Goal: Communication & Community: Ask a question

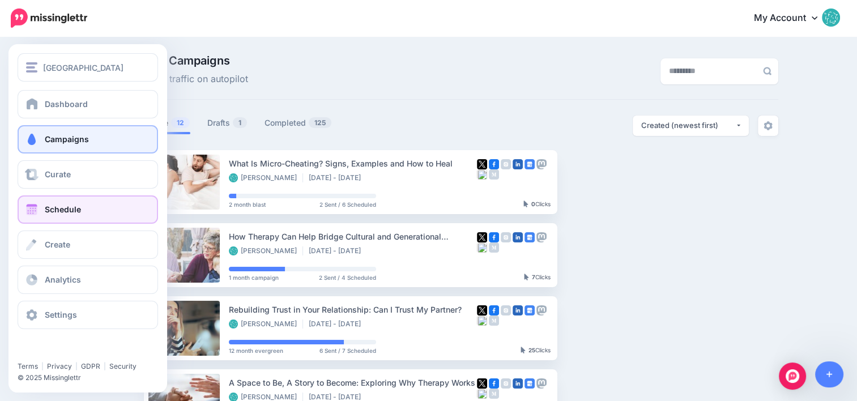
click at [39, 215] on span at bounding box center [31, 209] width 15 height 11
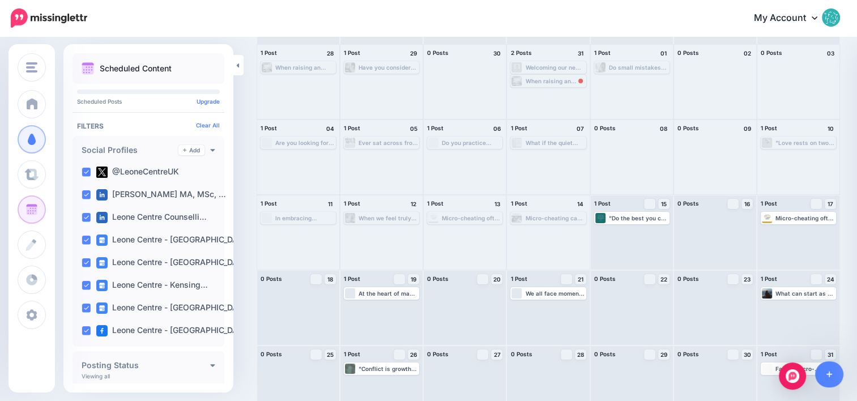
scroll to position [97, 0]
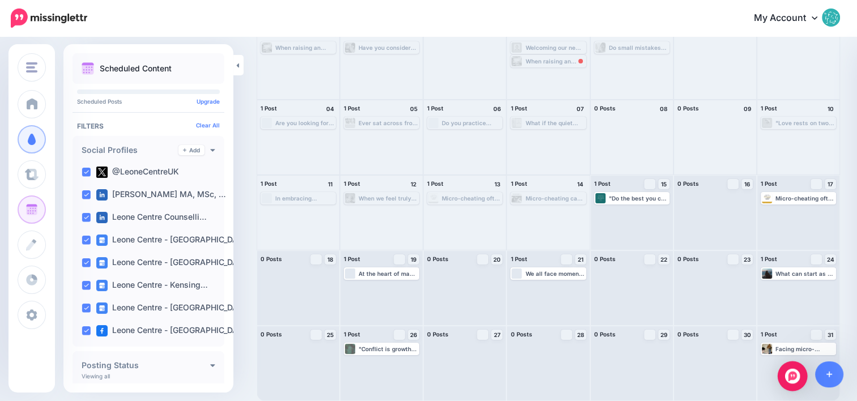
click at [798, 379] on img "Open Intercom Messenger" at bounding box center [792, 376] width 15 height 15
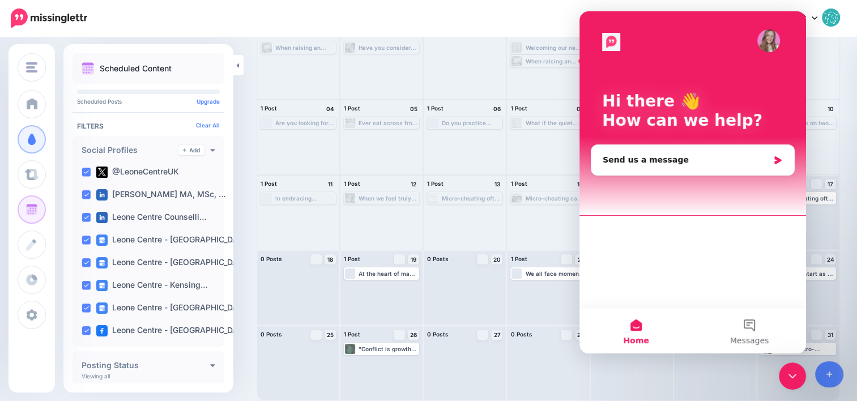
scroll to position [0, 0]
click at [663, 156] on div "Send us a message" at bounding box center [686, 160] width 166 height 12
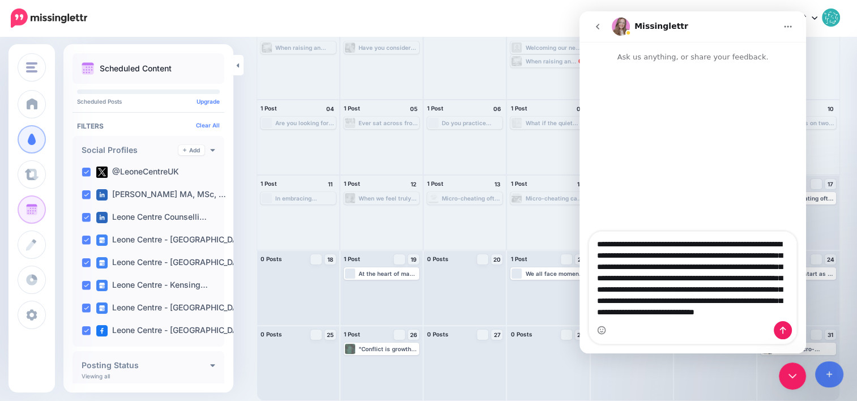
scroll to position [9, 0]
type textarea "**********"
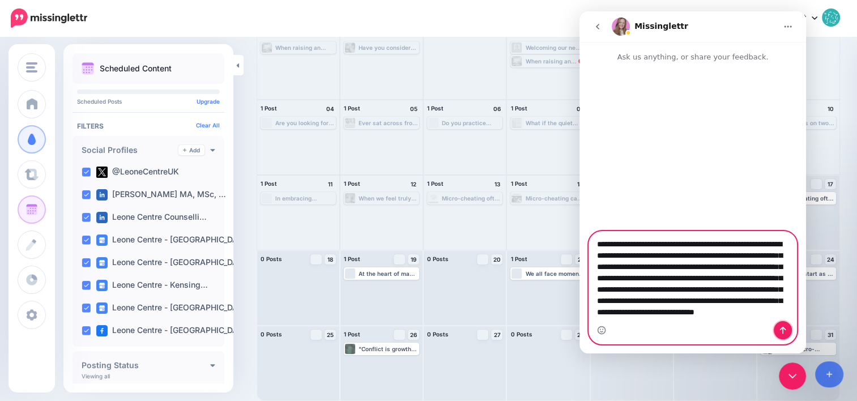
click at [787, 330] on icon "Send a message…" at bounding box center [783, 330] width 9 height 9
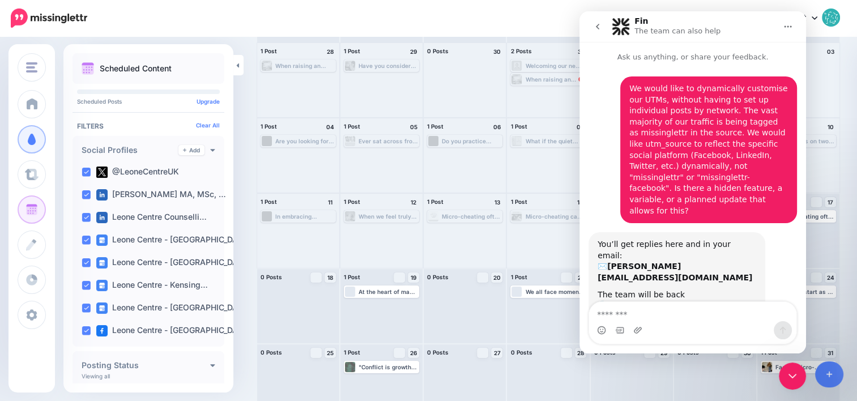
scroll to position [97, 0]
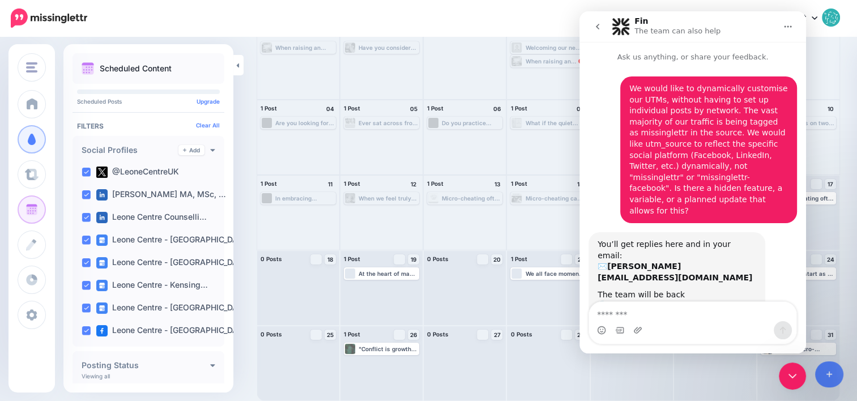
click at [651, 262] on b "dean@f.ound.uk" at bounding box center [675, 272] width 155 height 20
click at [546, 16] on div "My Account Dashboard My Account Billing Facebook Community Help Center Logout" at bounding box center [470, 19] width 739 height 28
click at [783, 380] on div "Close Intercom Messenger" at bounding box center [792, 376] width 27 height 27
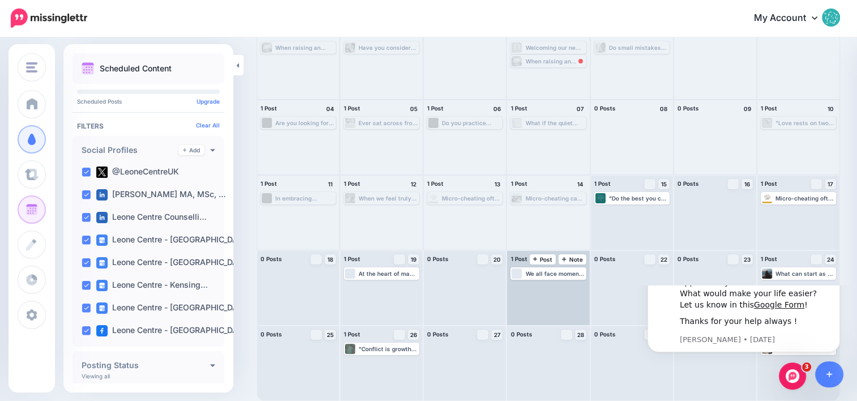
scroll to position [0, 0]
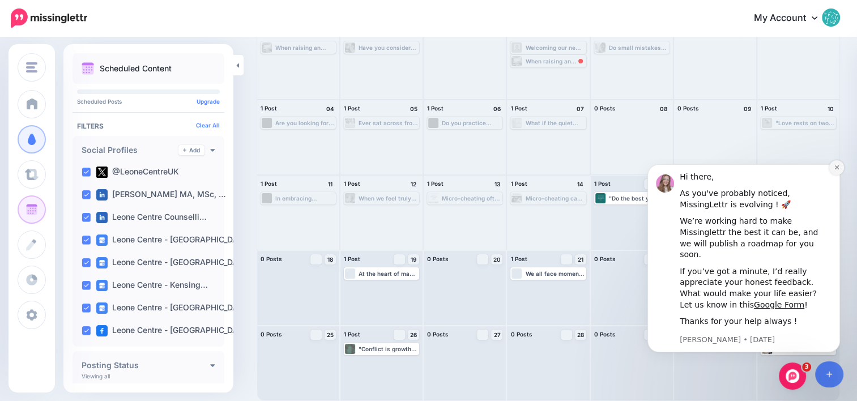
click at [835, 171] on icon "Dismiss notification" at bounding box center [837, 167] width 6 height 6
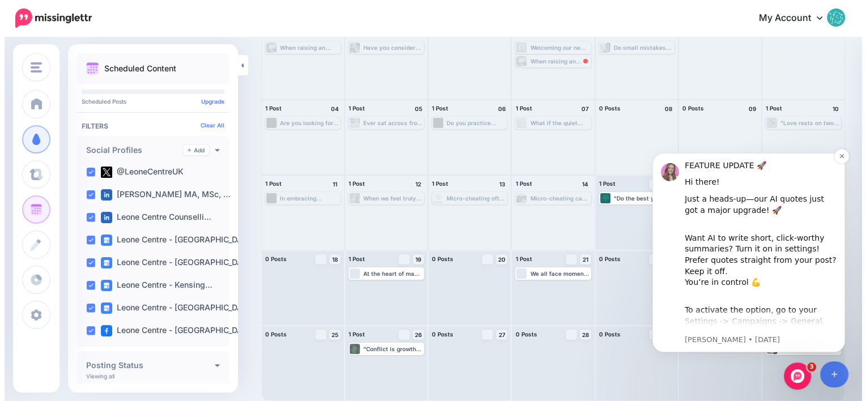
scroll to position [8, 0]
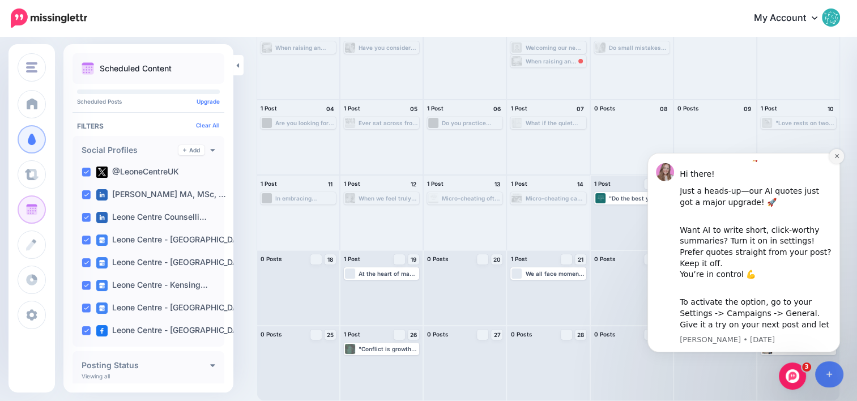
click at [835, 156] on icon "Dismiss notification" at bounding box center [837, 156] width 6 height 6
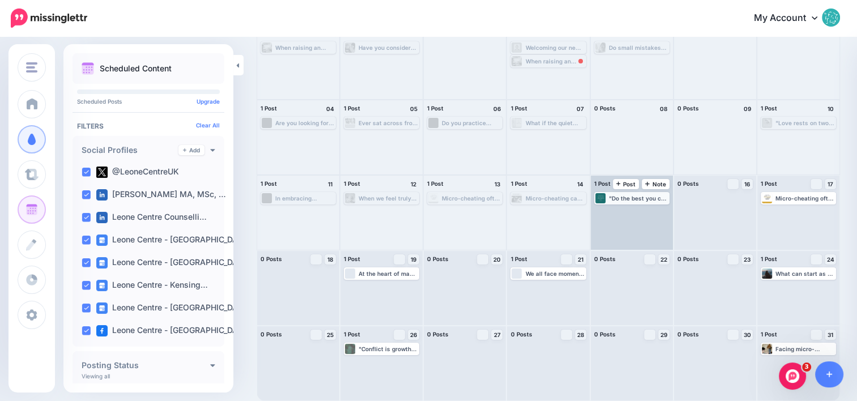
click at [649, 203] on div ""Do the best you can until you know better. Then when you know better, do bette…" at bounding box center [631, 198] width 75 height 12
click at [622, 204] on div "Edit Manage Dates Assign to User Delete Post" at bounding box center [632, 210] width 73 height 14
click at [622, 207] on link "Edit" at bounding box center [615, 212] width 38 height 10
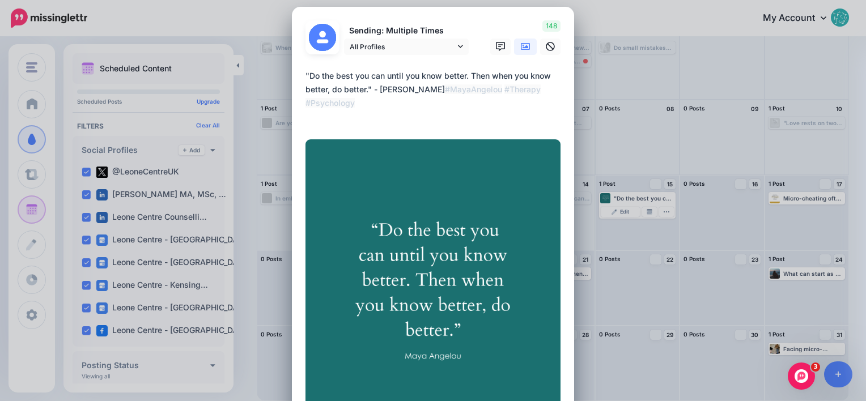
scroll to position [236, 0]
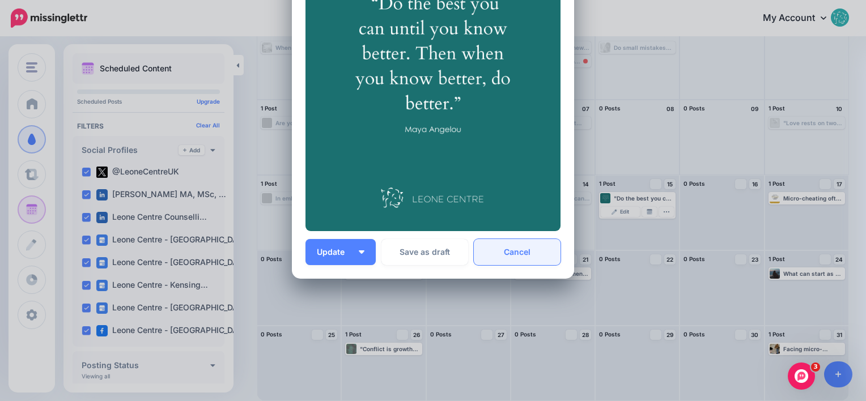
click at [531, 249] on link "Cancel" at bounding box center [517, 252] width 87 height 26
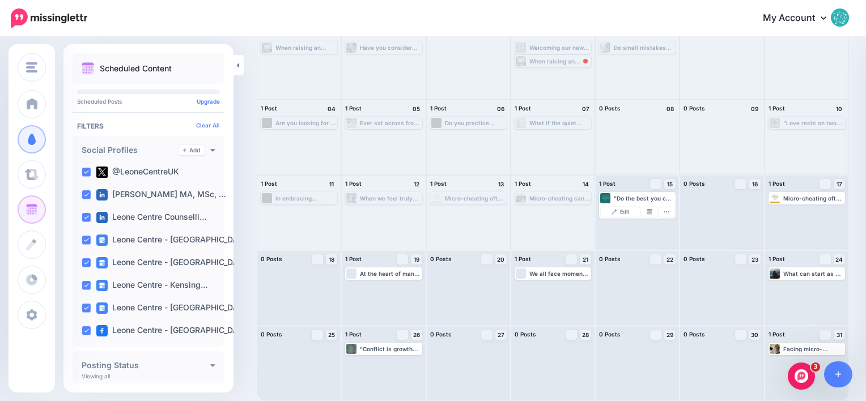
scroll to position [0, 0]
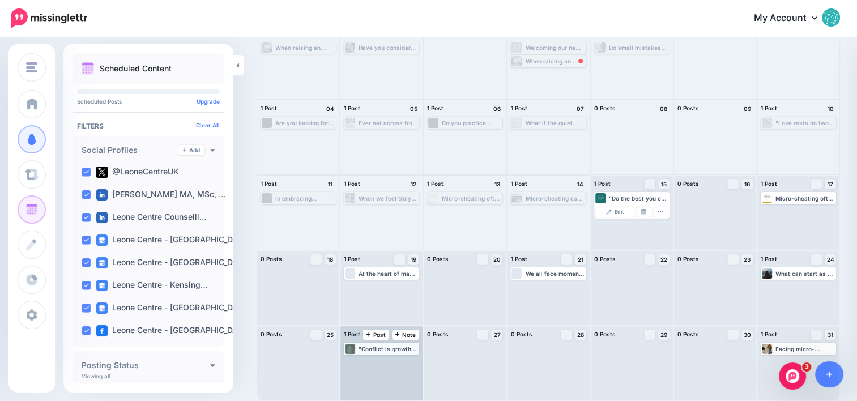
click at [397, 350] on div ""Conflict is growth trying to happen." - Harville Hendrix Do you agree? Let's d…" at bounding box center [389, 349] width 60 height 7
click at [369, 365] on span "Edit" at bounding box center [368, 363] width 9 height 6
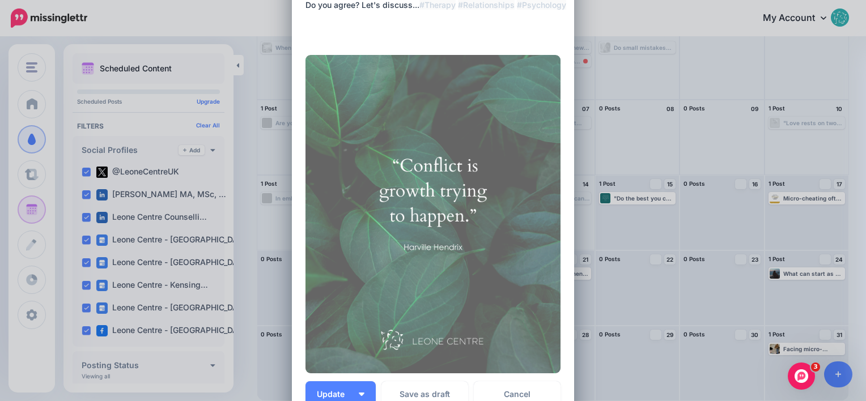
scroll to position [249, 0]
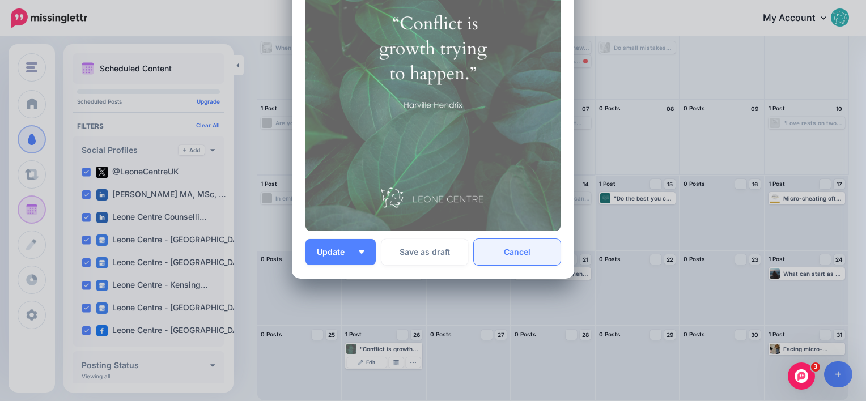
click at [516, 252] on link "Cancel" at bounding box center [517, 252] width 87 height 26
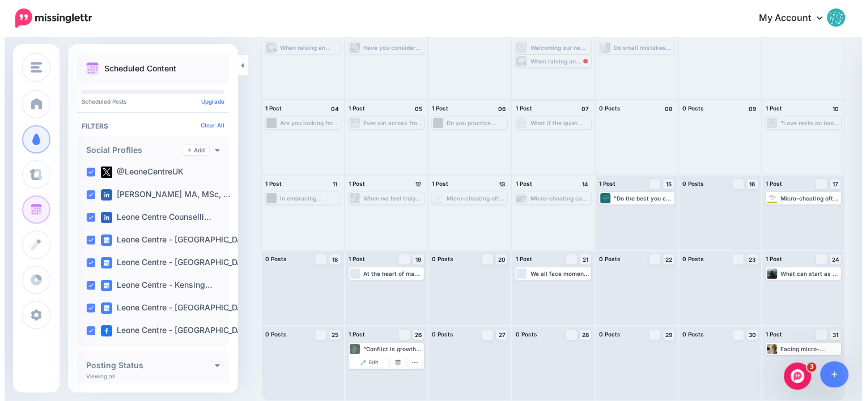
scroll to position [0, 0]
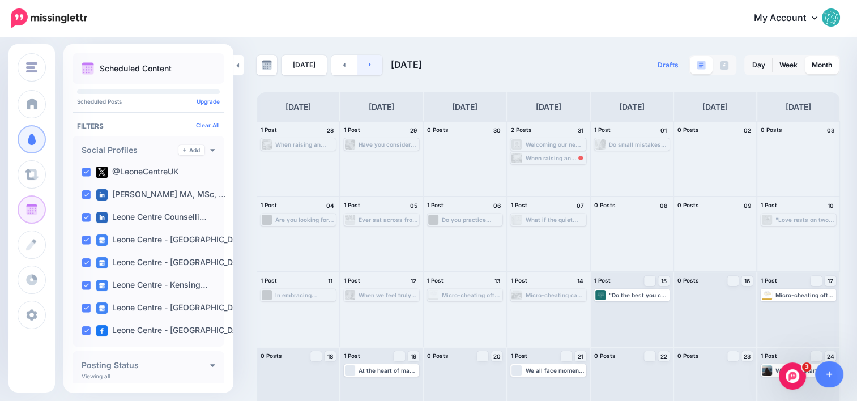
click at [375, 64] on link at bounding box center [371, 65] width 26 height 20
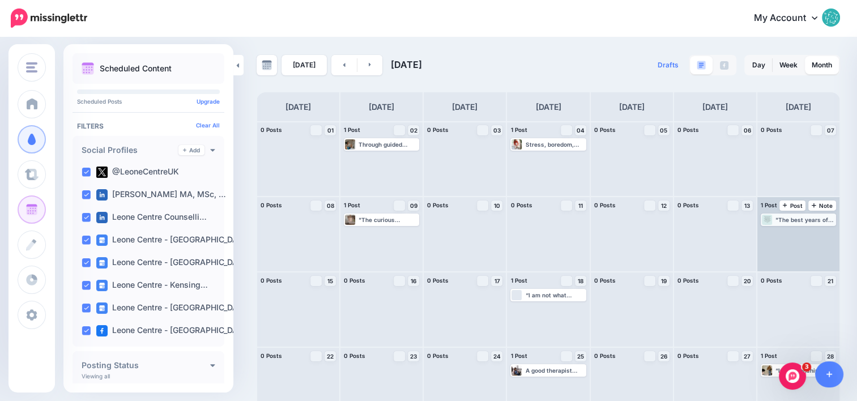
click at [796, 215] on div ""The best years of your life are the ones in which you decide your problems are…" at bounding box center [798, 220] width 73 height 10
click at [779, 231] on img at bounding box center [776, 234] width 6 height 6
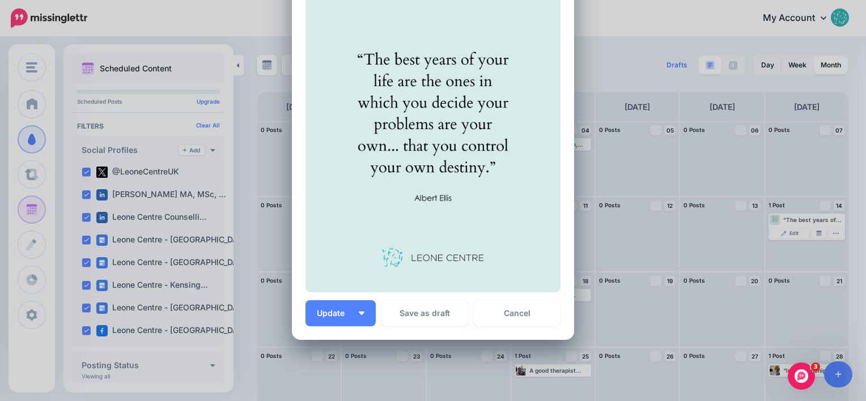
scroll to position [249, 0]
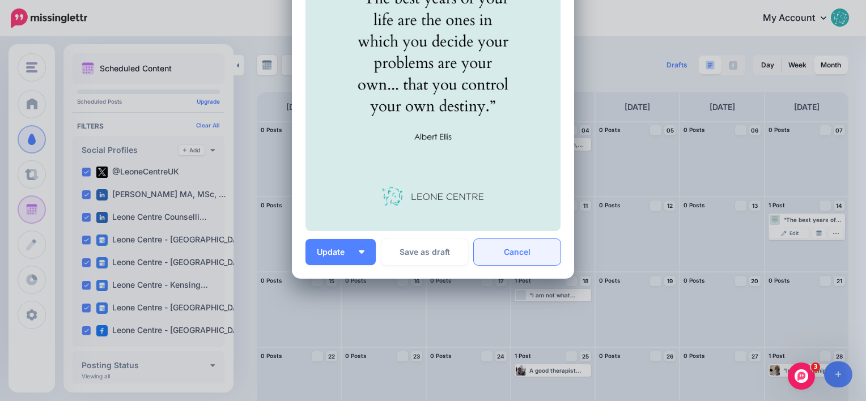
click at [512, 251] on link "Cancel" at bounding box center [517, 252] width 87 height 26
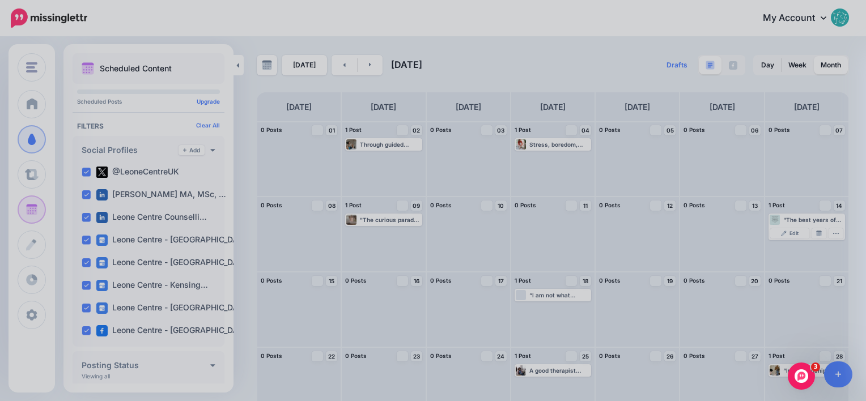
scroll to position [0, 0]
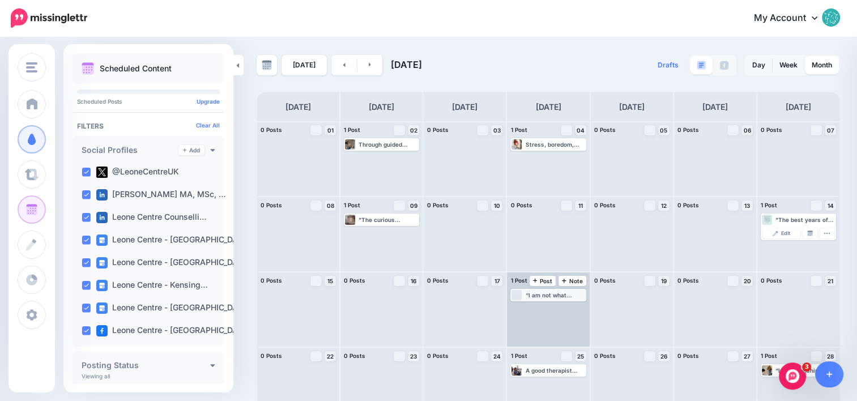
click at [571, 298] on div "“I am not what happened to me, I am what I choose to become.” -Carl Jung Leone …" at bounding box center [555, 295] width 60 height 7
click at [535, 314] on div "Edit Manage Dates Assign to User Delete Post" at bounding box center [548, 307] width 73 height 14
click at [540, 312] on link "Edit" at bounding box center [531, 309] width 38 height 10
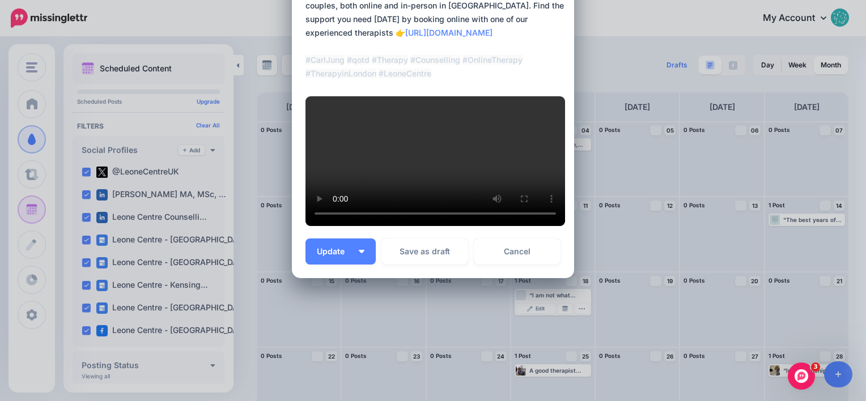
scroll to position [227, 0]
click at [515, 244] on link "Cancel" at bounding box center [517, 252] width 87 height 26
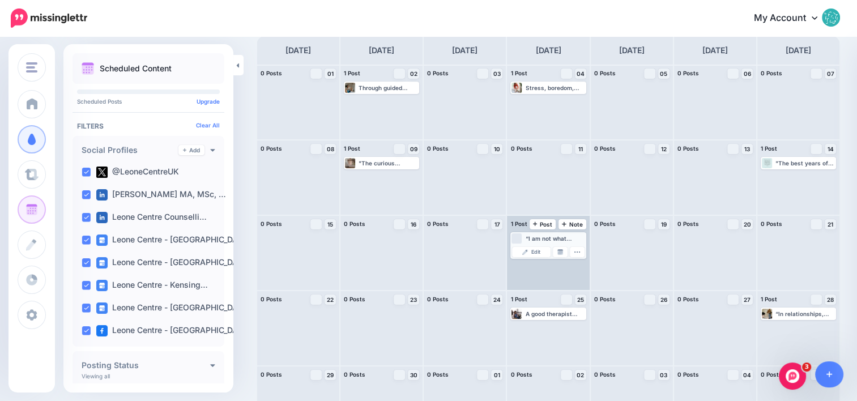
scroll to position [0, 0]
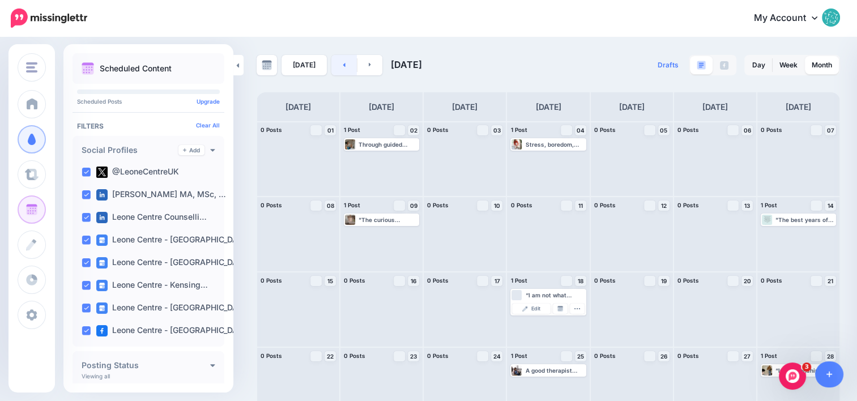
click at [348, 68] on link at bounding box center [345, 65] width 26 height 20
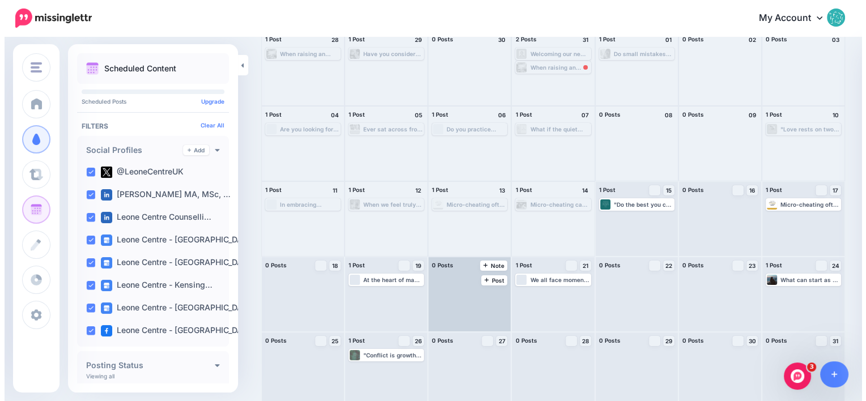
scroll to position [97, 0]
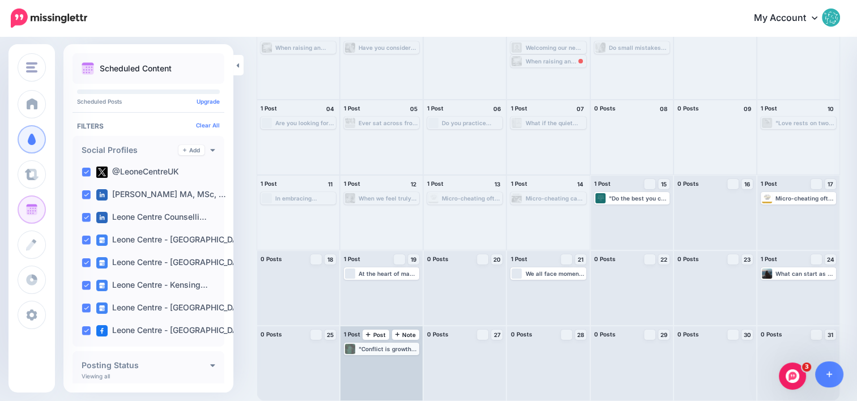
click at [379, 350] on div ""Conflict is growth trying to happen." - Harville Hendrix Do you agree? Let's d…" at bounding box center [389, 349] width 60 height 7
click at [367, 371] on div ""Conflict is growth trying to happen." - Harville Hendrix Do you agree? Let's d…" at bounding box center [382, 363] width 82 height 74
click at [367, 362] on span "Edit" at bounding box center [368, 363] width 9 height 6
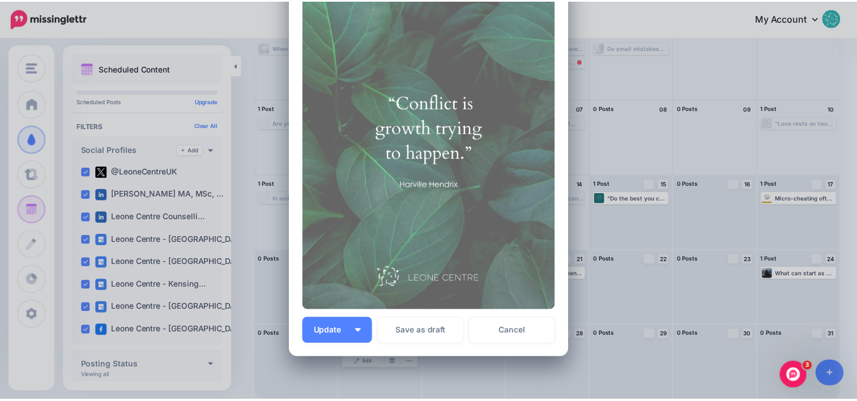
scroll to position [113, 0]
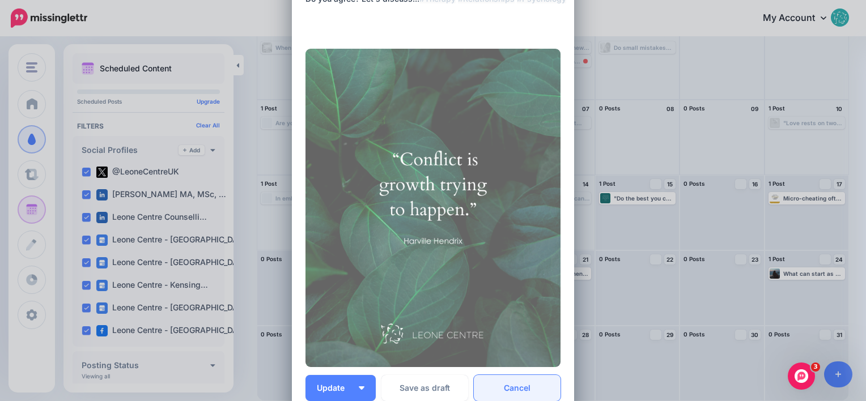
click at [508, 392] on link "Cancel" at bounding box center [517, 388] width 87 height 26
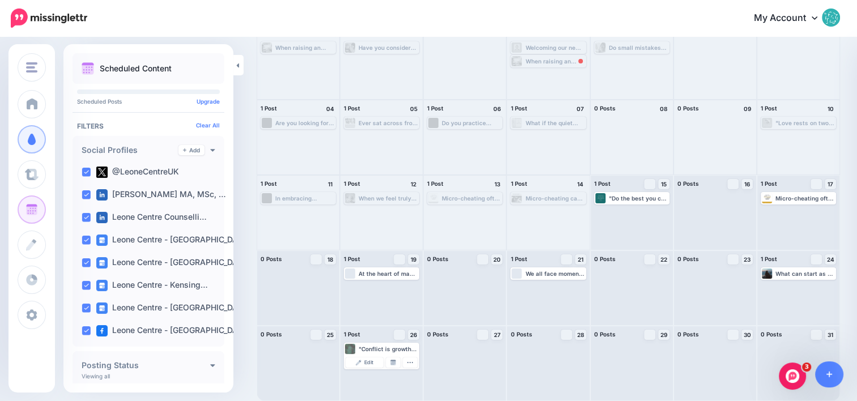
click at [787, 380] on icon "Open Intercom Messenger" at bounding box center [793, 376] width 19 height 19
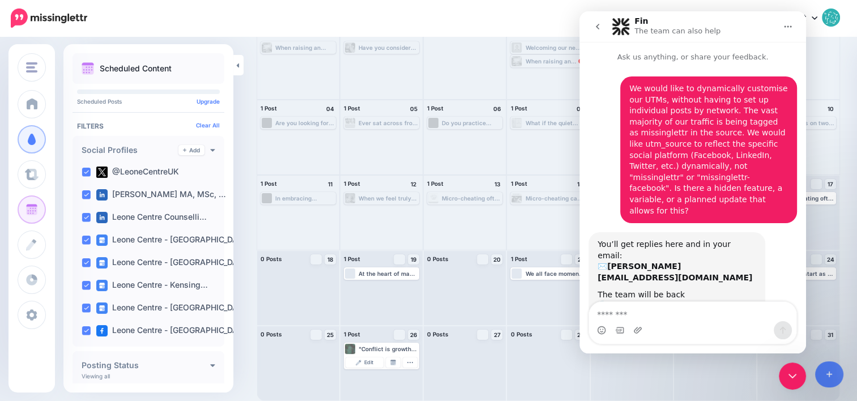
click at [787, 380] on icon "Close Intercom Messenger" at bounding box center [793, 377] width 14 height 14
